Goal: Information Seeking & Learning: Learn about a topic

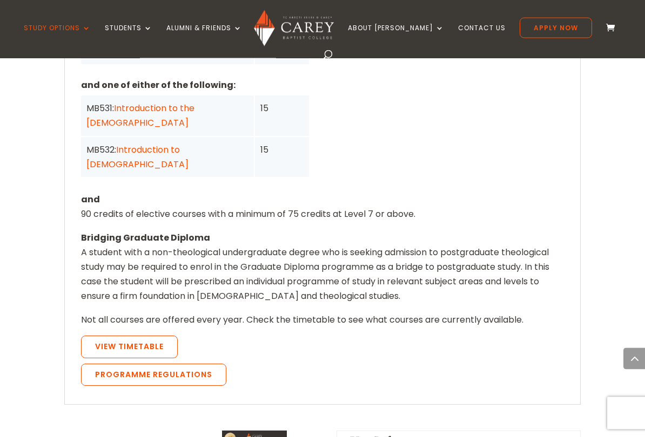
scroll to position [971, 0]
click at [107, 335] on link "View Timetable" at bounding box center [129, 346] width 97 height 23
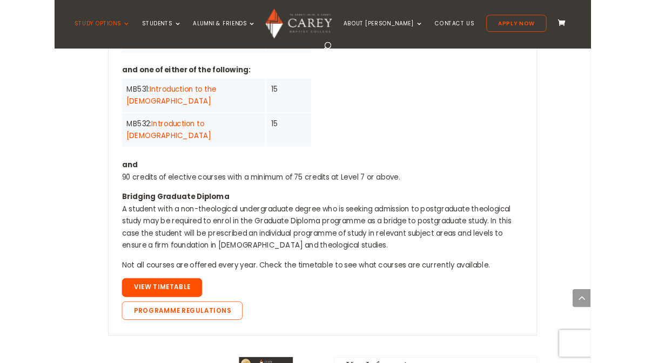
scroll to position [1001, 0]
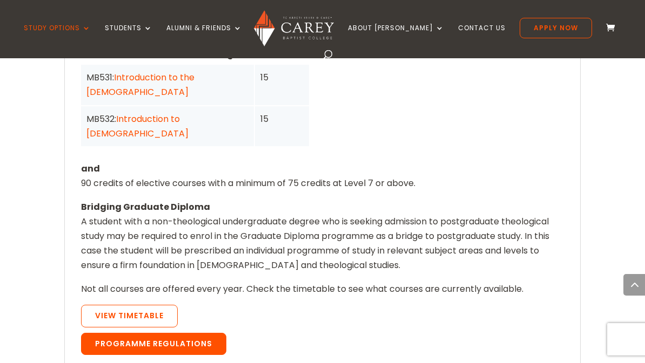
click at [101, 333] on link "Programme Regulations" at bounding box center [153, 344] width 145 height 23
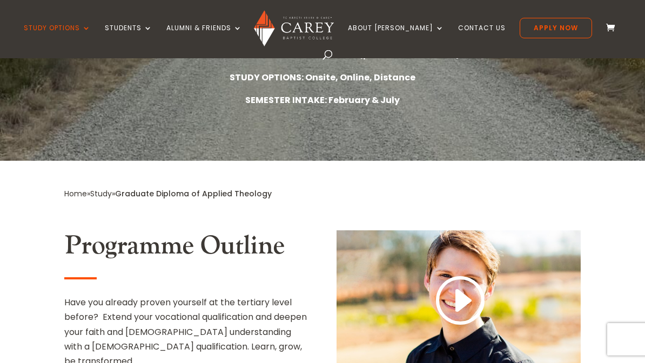
scroll to position [257, 0]
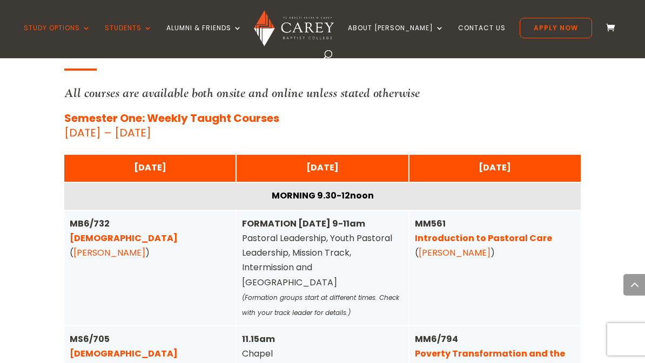
scroll to position [2634, 0]
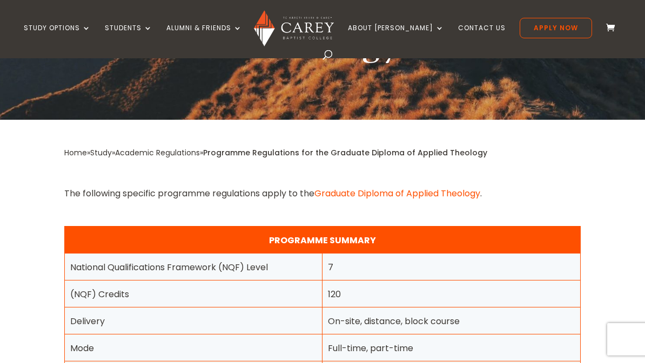
scroll to position [318, 0]
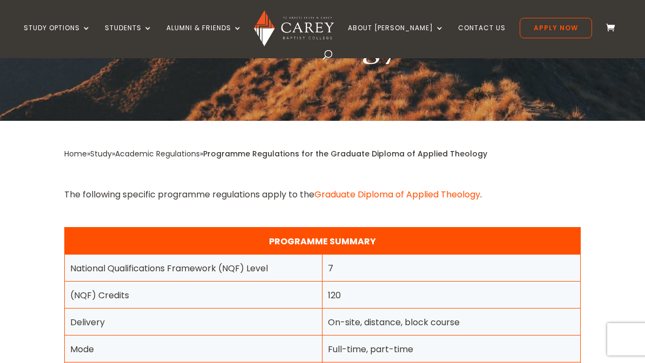
click at [364, 199] on link "Graduate Diploma of Applied Theology" at bounding box center [397, 194] width 166 height 12
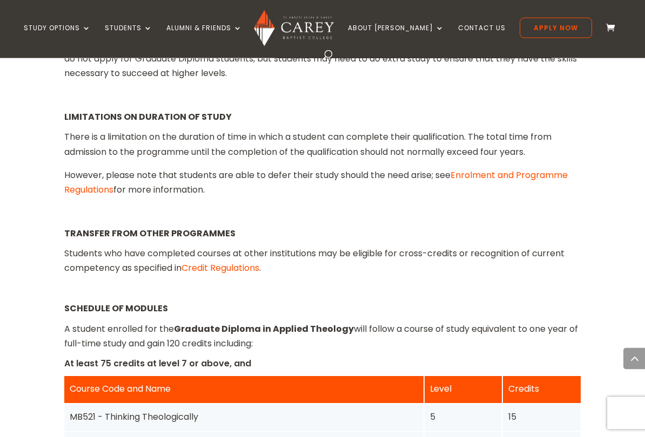
scroll to position [1225, 0]
click at [211, 262] on link "Credit Regulations" at bounding box center [220, 268] width 78 height 12
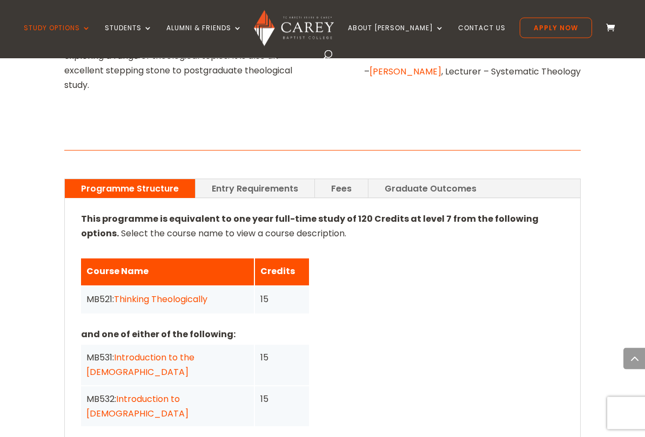
scroll to position [721, 0]
click at [234, 179] on link "Entry Requirements" at bounding box center [254, 188] width 119 height 19
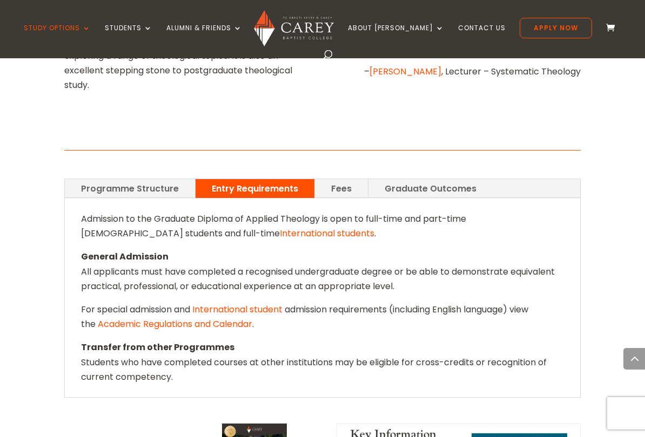
click at [341, 179] on link "Fees" at bounding box center [341, 188] width 53 height 19
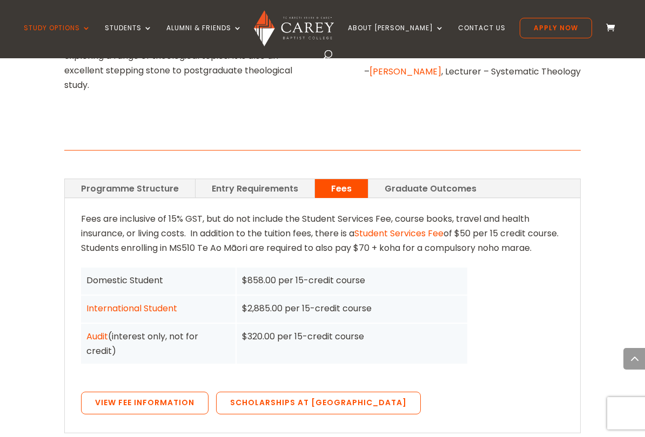
click at [408, 179] on link "Graduate Outcomes" at bounding box center [430, 188] width 124 height 19
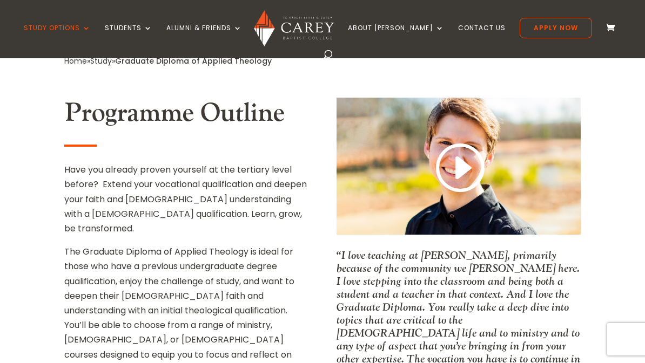
scroll to position [385, 0]
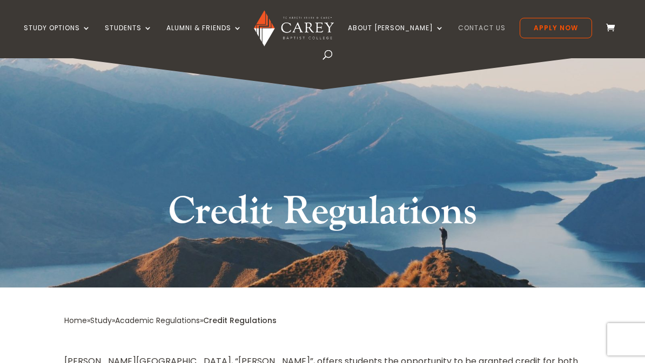
click at [459, 35] on link "Contact Us" at bounding box center [482, 36] width 48 height 25
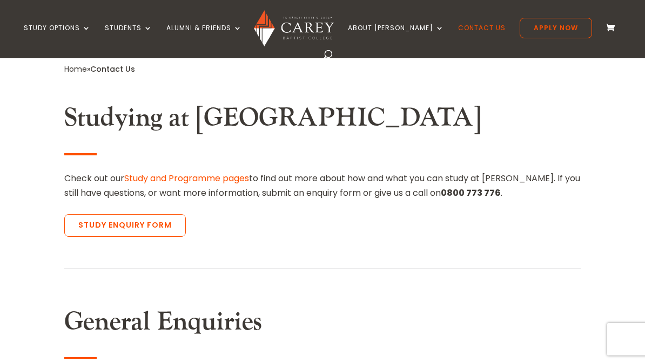
scroll to position [299, 0]
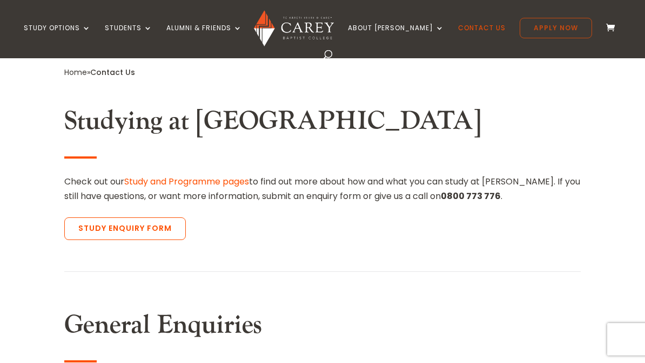
click at [530, 25] on link "Apply Now" at bounding box center [555, 28] width 72 height 21
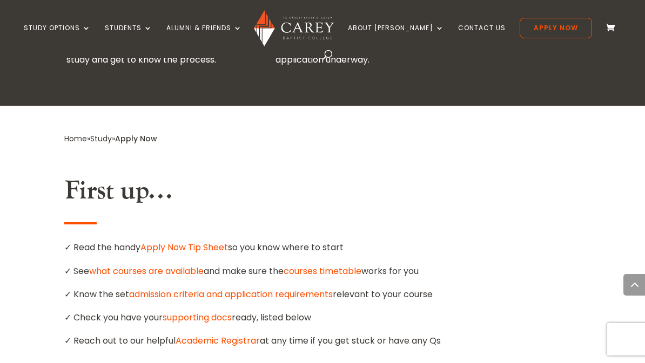
scroll to position [491, 0]
